Goal: Task Accomplishment & Management: Use online tool/utility

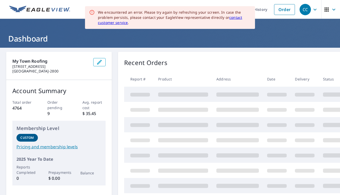
click at [215, 42] on h1 "Dashboard" at bounding box center [170, 38] width 328 height 11
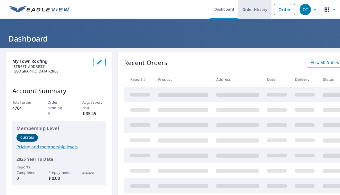
click at [247, 11] on link "Order History" at bounding box center [254, 9] width 33 height 19
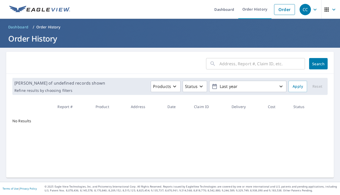
click at [215, 64] on div "​" at bounding box center [255, 63] width 99 height 11
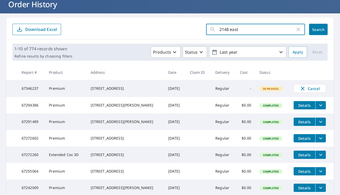
scroll to position [34, 0]
type input "[STREET_ADDRESS][PERSON_NAME]"
click button "Search" at bounding box center [318, 29] width 19 height 11
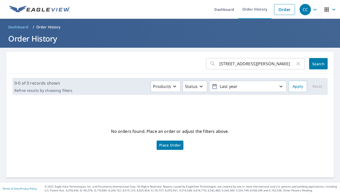
click at [235, 65] on input "[STREET_ADDRESS][PERSON_NAME]" at bounding box center [257, 63] width 76 height 14
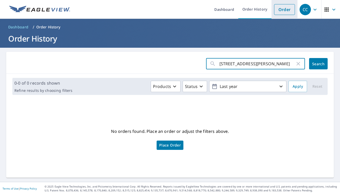
click at [284, 10] on link "Order" at bounding box center [284, 9] width 21 height 11
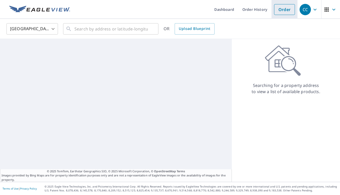
click at [285, 12] on link "Order" at bounding box center [284, 9] width 21 height 11
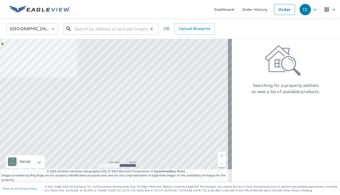
click at [112, 27] on input "text" at bounding box center [110, 29] width 73 height 14
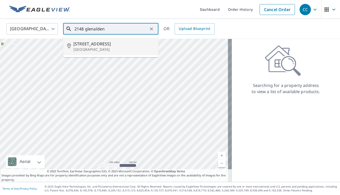
click at [100, 46] on span "[STREET_ADDRESS]" at bounding box center [113, 44] width 81 height 6
type input "[STREET_ADDRESS]"
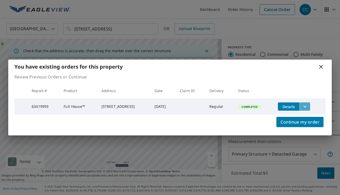
click at [308, 108] on icon "filesDropdownBtn-63419959" at bounding box center [305, 106] width 6 height 6
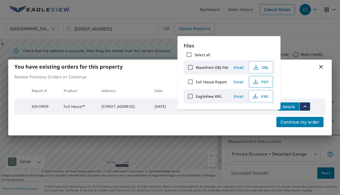
click at [258, 83] on icon "button" at bounding box center [256, 82] width 6 height 6
